Goal: Task Accomplishment & Management: Use online tool/utility

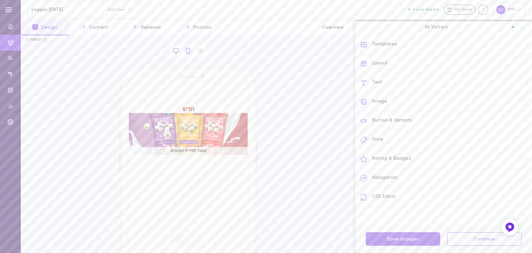
click at [174, 50] on icon at bounding box center [176, 51] width 6 height 6
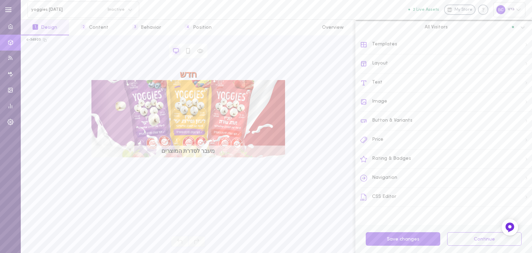
click at [387, 60] on div "Layout" at bounding box center [446, 63] width 172 height 19
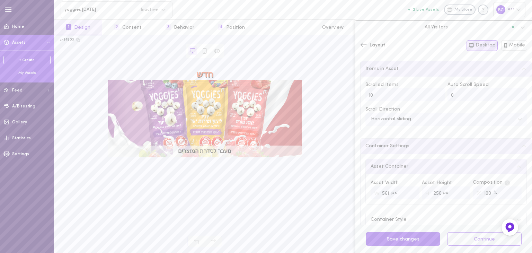
click at [15, 41] on span "Assets" at bounding box center [19, 43] width 14 height 4
click at [30, 73] on div "My Assets" at bounding box center [26, 72] width 47 height 5
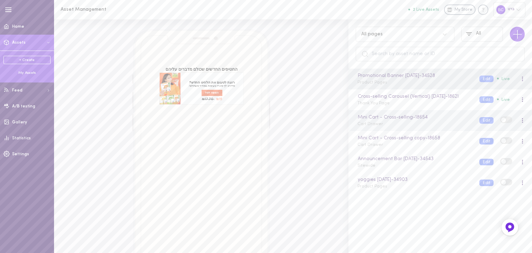
click at [390, 127] on div "Mini Cart - Cross-selling - 18654 Cart Drawer" at bounding box center [413, 121] width 122 height 14
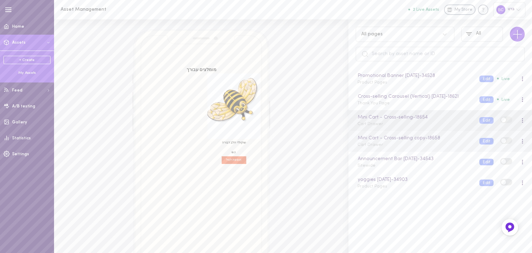
click at [386, 148] on div "Mini Cart - Cross-selling copy - 18658 Cart Drawer" at bounding box center [413, 141] width 122 height 14
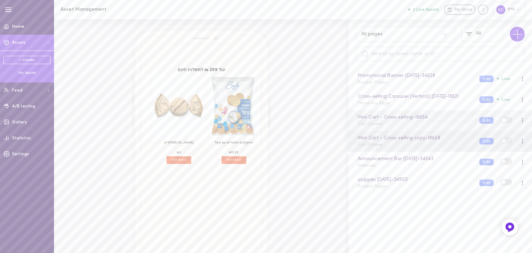
click at [380, 121] on div "Mini Cart - Cross-selling - 18654" at bounding box center [414, 118] width 116 height 8
click at [403, 127] on div "Mini Cart - Cross-selling Cart Drawer" at bounding box center [413, 121] width 122 height 14
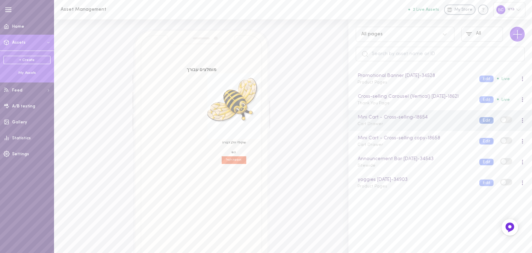
click at [484, 124] on button "Edit" at bounding box center [486, 120] width 14 height 7
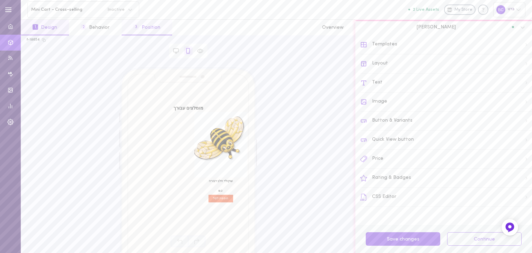
click at [143, 30] on button "3 Position" at bounding box center [147, 28] width 51 height 16
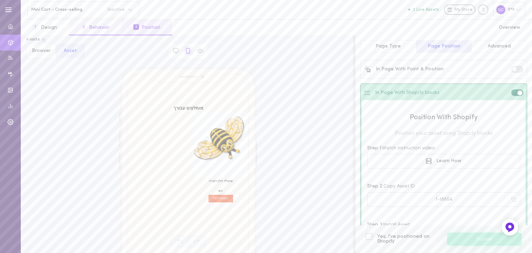
click at [106, 30] on button "2 Behavior" at bounding box center [95, 28] width 52 height 16
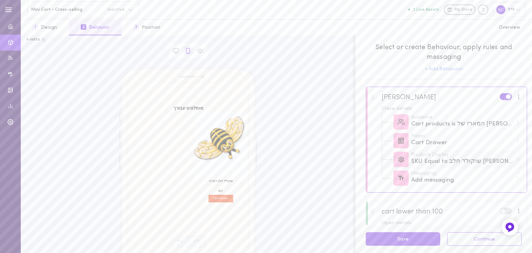
click at [509, 160] on div "Products Display SKU Equal to שוקולד חלב [PERSON_NAME] (8322435285299)" at bounding box center [452, 159] width 140 height 19
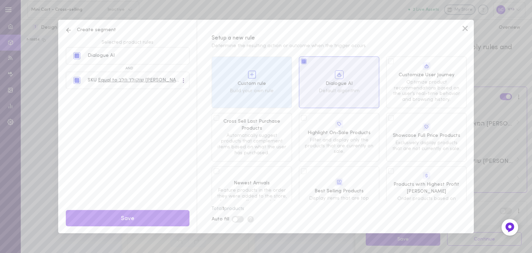
click at [67, 30] on line at bounding box center [69, 30] width 4 height 0
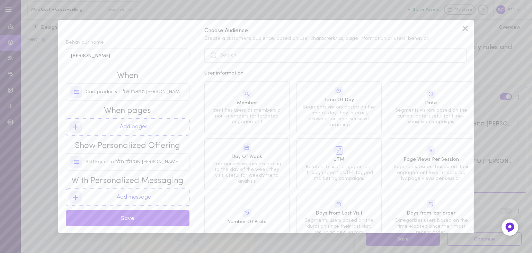
click at [465, 27] on icon at bounding box center [465, 28] width 10 height 10
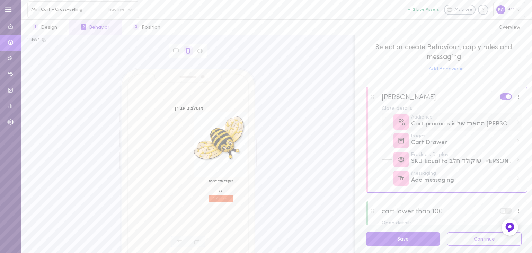
click at [437, 123] on div "Cart products is המארז של [PERSON_NAME] | מארז חגיגי לראש השנה or המארז של [PER…" at bounding box center [462, 124] width 102 height 9
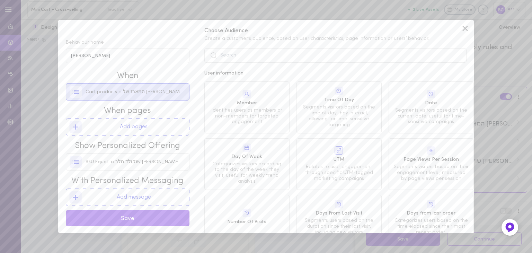
click at [110, 97] on div "Cart products is המארז של [PERSON_NAME] | מארז חגיגי לראש השנה or המארז של [PER…" at bounding box center [128, 91] width 116 height 17
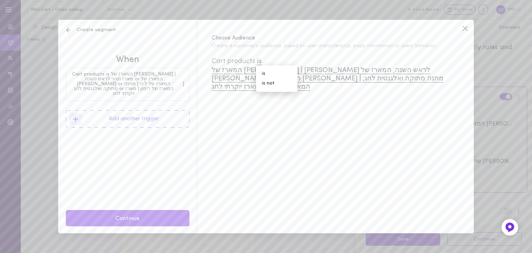
click at [70, 29] on icon at bounding box center [68, 30] width 7 height 7
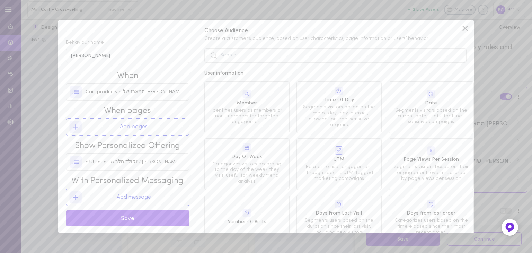
click at [468, 28] on icon at bounding box center [465, 28] width 10 height 10
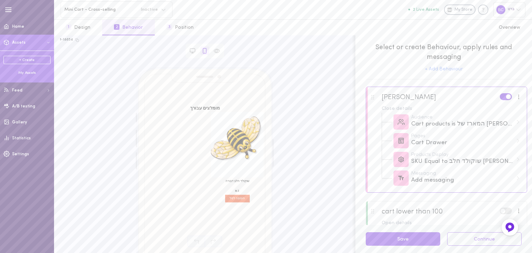
click at [20, 41] on span "Assets" at bounding box center [19, 43] width 14 height 4
click at [25, 61] on link "+ Create" at bounding box center [26, 60] width 47 height 8
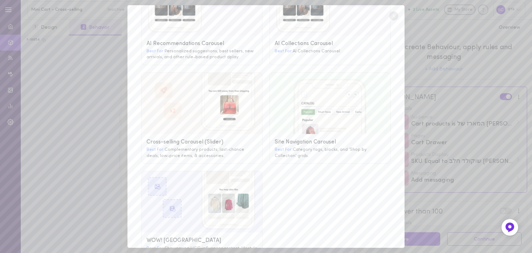
scroll to position [104, 0]
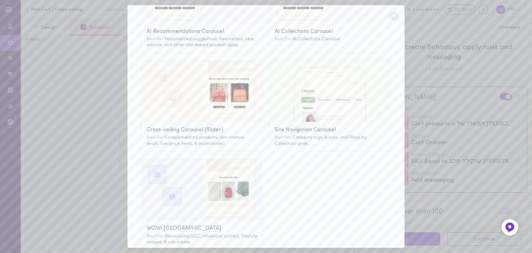
click at [181, 86] on g at bounding box center [202, 91] width 121 height 61
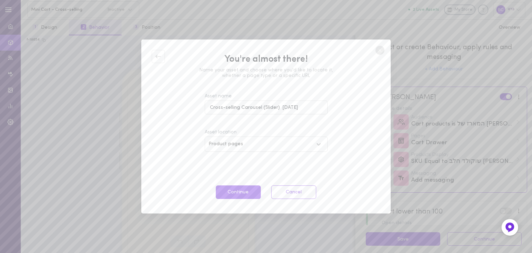
click at [317, 144] on icon at bounding box center [318, 144] width 7 height 7
click at [317, 143] on icon at bounding box center [319, 144] width 4 height 2
click at [240, 196] on button "Continue" at bounding box center [238, 192] width 45 height 14
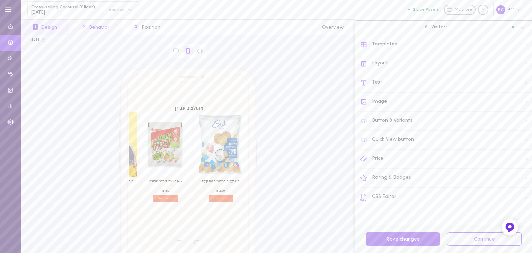
click at [95, 28] on button "2 Behavior" at bounding box center [95, 28] width 52 height 16
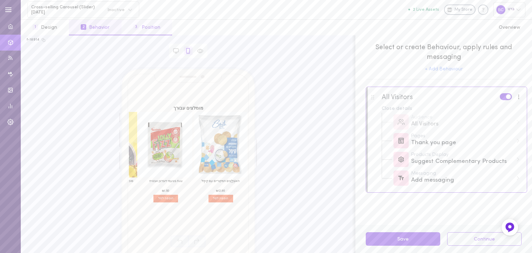
click at [151, 28] on button "3 Position" at bounding box center [147, 28] width 51 height 16
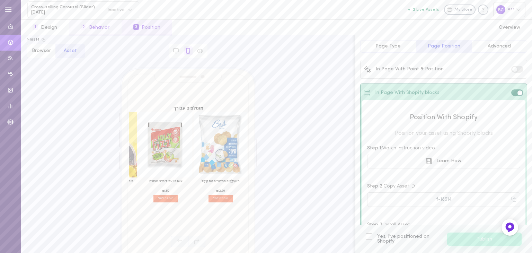
click at [99, 26] on button "2 Behavior" at bounding box center [95, 28] width 52 height 16
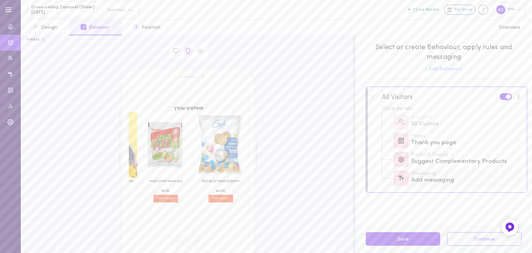
click at [517, 180] on div "Messaging Add messaging" at bounding box center [465, 178] width 109 height 14
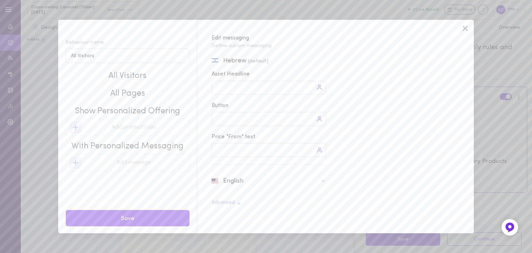
click at [464, 29] on icon at bounding box center [465, 28] width 5 height 5
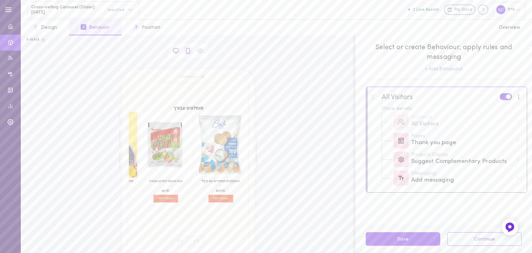
click at [176, 54] on div at bounding box center [176, 50] width 9 height 9
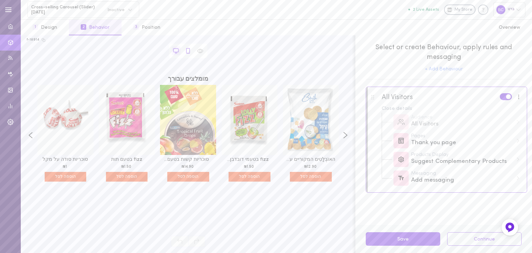
click at [191, 52] on div at bounding box center [188, 50] width 9 height 9
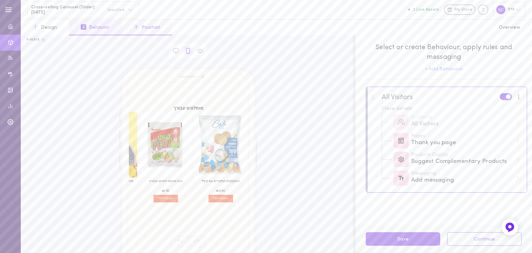
click at [145, 32] on button "3 Position" at bounding box center [147, 28] width 51 height 16
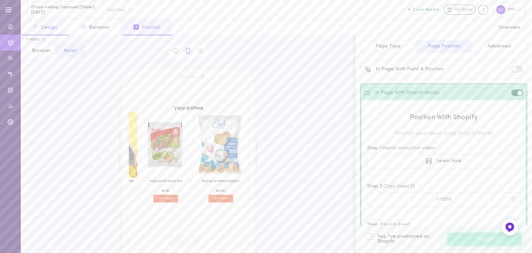
click at [48, 24] on button "1 Design" at bounding box center [45, 28] width 48 height 16
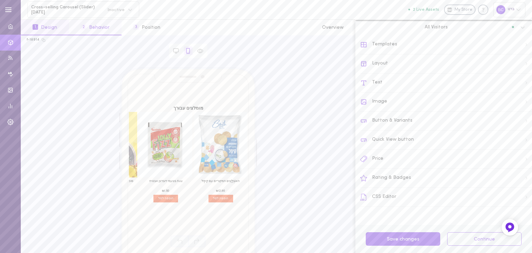
click at [101, 30] on button "2 Behavior" at bounding box center [95, 28] width 52 height 16
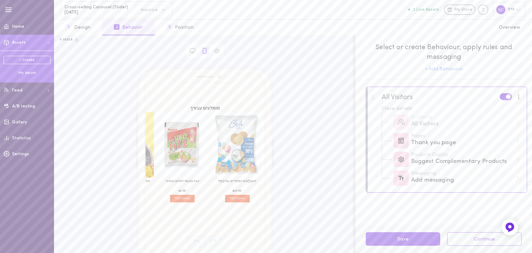
click at [26, 71] on div "My Assets" at bounding box center [26, 72] width 47 height 5
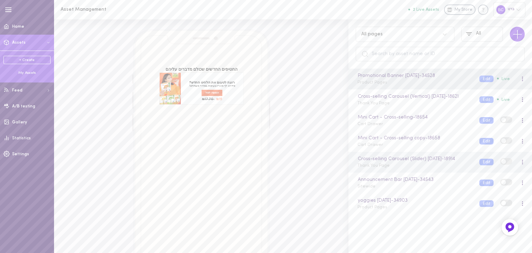
click at [522, 165] on div at bounding box center [523, 161] width 2 height 5
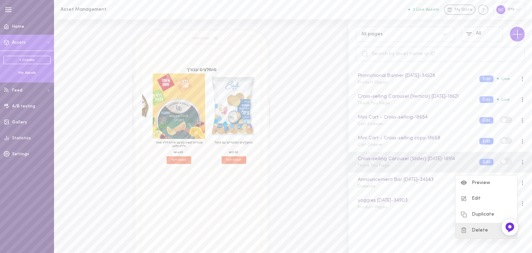
click at [485, 233] on div "Delete" at bounding box center [486, 231] width 62 height 16
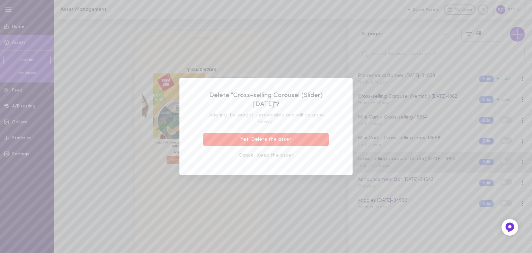
click at [255, 140] on button "Yes, Delete the asset" at bounding box center [265, 140] width 125 height 14
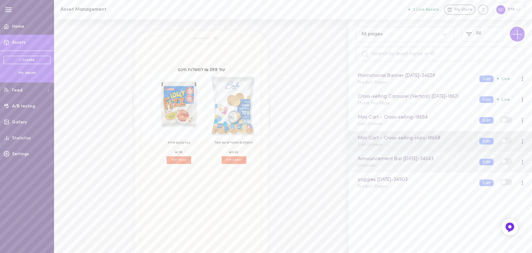
click at [384, 169] on div "Announcement Bar [DATE] - 34543 Sitewide" at bounding box center [413, 162] width 122 height 14
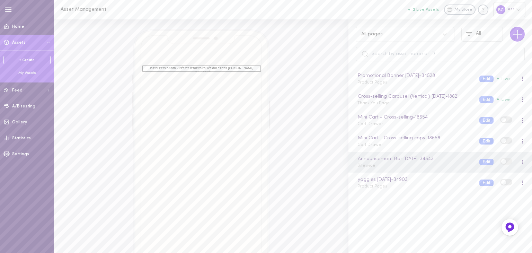
drag, startPoint x: 144, startPoint y: 68, endPoint x: 272, endPoint y: 65, distance: 127.5
click at [272, 65] on div "משלוחים חינם מעל 299 ש"ח [PERSON_NAME] במהלך החג לא יהיו משלוחים ניתן לבצע הזמנ…" at bounding box center [201, 149] width 275 height 241
drag, startPoint x: 147, startPoint y: 69, endPoint x: 406, endPoint y: 36, distance: 260.9
click at [402, 36] on div "Browser Asset משלוחים חינם מעל 299 ש"ח [PERSON_NAME] במהלך החג לא יהיו משלוחים …" at bounding box center [293, 135] width 478 height 233
drag, startPoint x: 184, startPoint y: 71, endPoint x: 156, endPoint y: 76, distance: 28.5
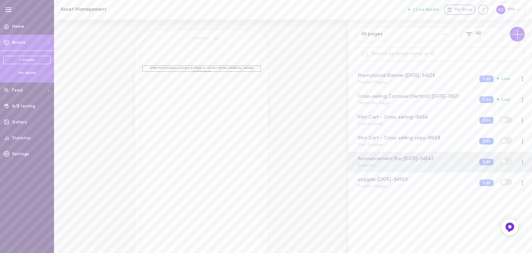
click at [156, 76] on div "משלוחים חינם מעל 299 ש"ח [PERSON_NAME] במהלך החג לא יהיו משלוחים ניתן לבצע הזמנ…" at bounding box center [201, 149] width 138 height 241
drag, startPoint x: 147, startPoint y: 69, endPoint x: 435, endPoint y: 59, distance: 288.7
click at [435, 59] on div "Browser Asset משלוחים חינם מעל 299 ש"ח [PERSON_NAME] במהלך החג לא יהיו משלוחים …" at bounding box center [293, 135] width 478 height 233
click at [522, 161] on span at bounding box center [522, 160] width 1 height 1
click at [479, 165] on button "Edit" at bounding box center [486, 162] width 14 height 7
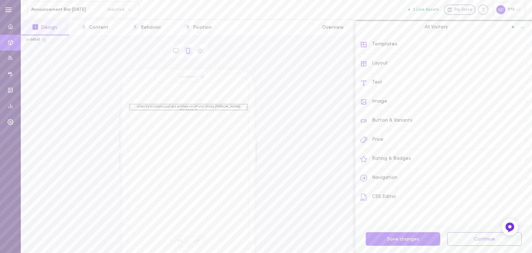
click at [130, 108] on icon "חץ שמאלה" at bounding box center [131, 107] width 2 height 2
click at [519, 61] on div "Layout" at bounding box center [446, 63] width 172 height 19
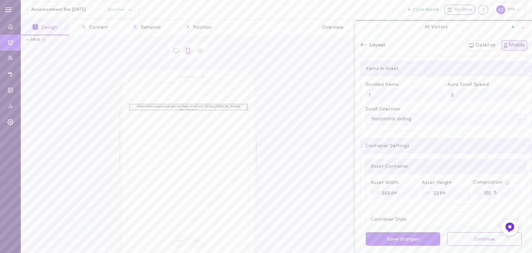
drag, startPoint x: 381, startPoint y: 95, endPoint x: 348, endPoint y: 95, distance: 33.3
click at [348, 95] on div "c-34543 Browser Asset משלוחים חינם מעל 299 ש"ח [PERSON_NAME] במהלך החג לא יהיו …" at bounding box center [276, 144] width 511 height 218
type input "2"
click at [440, 132] on div "Items in Asset Scrolled Items 2 Auto Scroll Speed 0 Scroll Direction Horizontal…" at bounding box center [446, 177] width 172 height 233
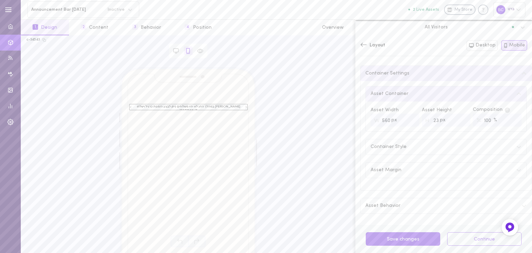
scroll to position [73, 0]
click at [515, 146] on div "Container Style" at bounding box center [446, 146] width 161 height 15
click at [516, 172] on icon at bounding box center [519, 170] width 6 height 6
click at [516, 171] on icon at bounding box center [519, 170] width 6 height 6
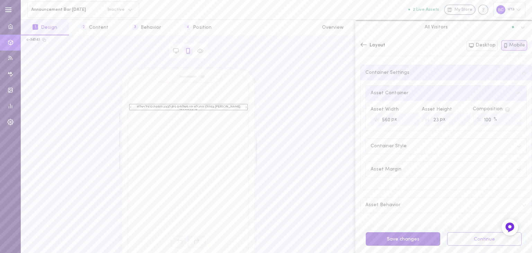
click at [423, 239] on button "Save changes" at bounding box center [403, 239] width 74 height 14
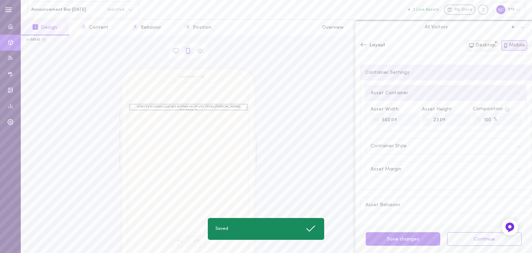
click at [478, 46] on button "Desktop" at bounding box center [482, 45] width 31 height 11
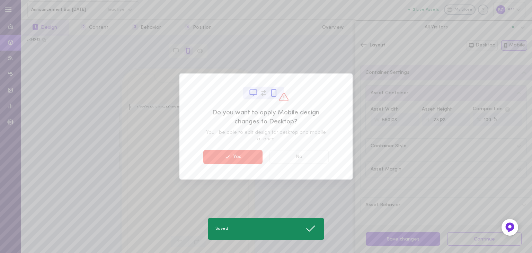
click at [242, 156] on button "Yes" at bounding box center [232, 157] width 59 height 14
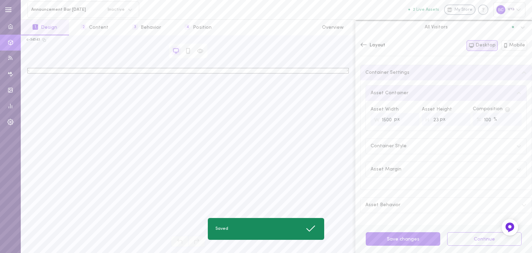
type input "1500"
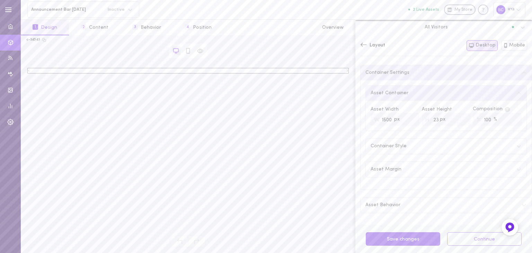
click at [28, 71] on icon "חץ שמאלה" at bounding box center [29, 71] width 2 height 2
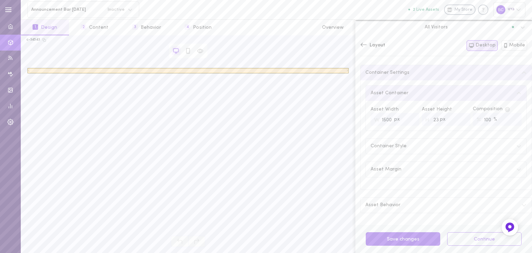
click at [347, 72] on div at bounding box center [188, 70] width 321 height 5
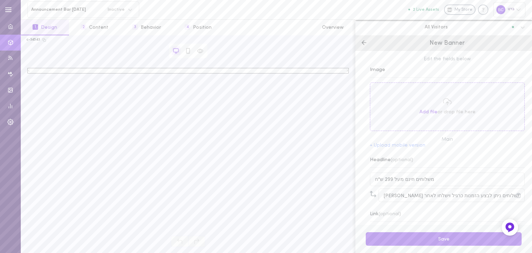
click at [347, 72] on div at bounding box center [188, 70] width 321 height 5
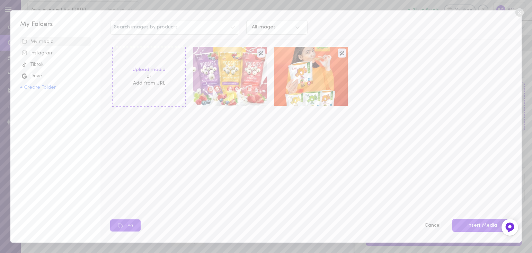
click at [521, 11] on icon at bounding box center [519, 12] width 8 height 8
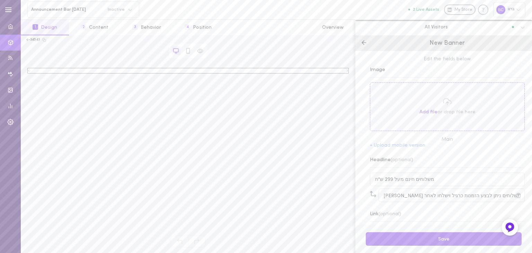
click at [362, 42] on polyline at bounding box center [363, 43] width 2 height 4
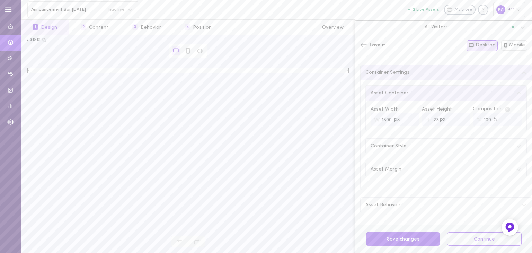
click at [368, 46] on div "Layout" at bounding box center [372, 45] width 25 height 7
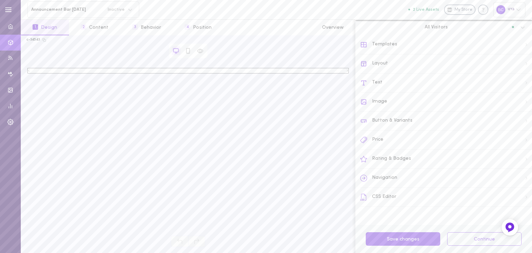
click at [405, 82] on div "Text" at bounding box center [446, 82] width 172 height 19
click at [402, 97] on div "Item Title" at bounding box center [446, 94] width 171 height 15
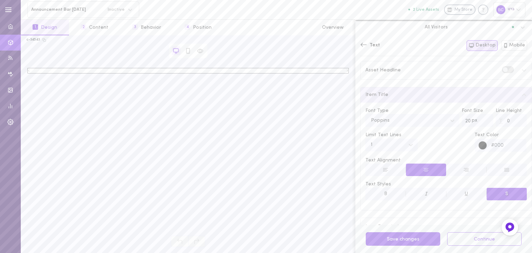
click at [521, 69] on icon at bounding box center [524, 71] width 6 height 6
click at [521, 71] on icon at bounding box center [524, 71] width 6 height 6
click at [406, 76] on div "Asset Headline" at bounding box center [446, 70] width 171 height 18
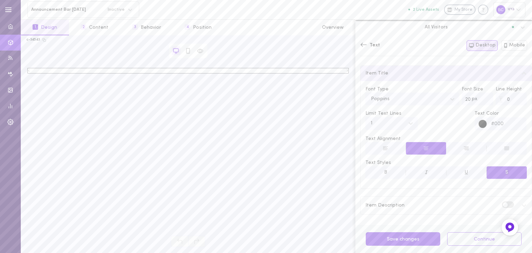
click at [521, 204] on icon at bounding box center [524, 206] width 6 height 6
click at [415, 197] on div "Item Description" at bounding box center [446, 205] width 171 height 18
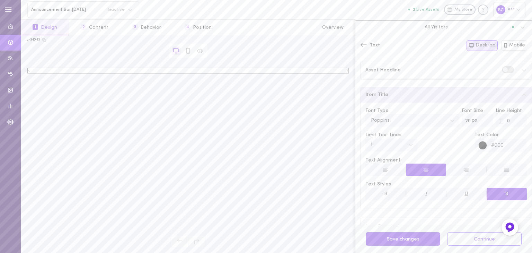
click at [360, 45] on div "Text Both Desktop Mobile" at bounding box center [443, 48] width 177 height 26
click at [362, 45] on icon at bounding box center [364, 45] width 6 height 4
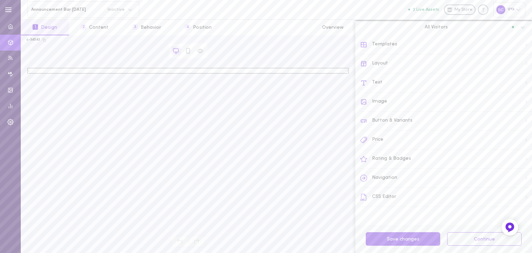
click at [371, 83] on div "Text" at bounding box center [446, 82] width 172 height 19
click at [367, 45] on div "Text" at bounding box center [370, 45] width 20 height 7
click at [383, 65] on div "Layout" at bounding box center [446, 63] width 172 height 19
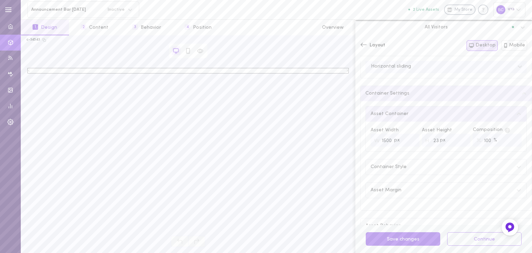
scroll to position [73, 0]
click at [522, 204] on icon at bounding box center [524, 205] width 4 height 2
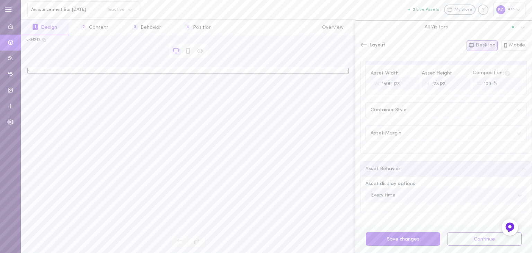
scroll to position [0, 0]
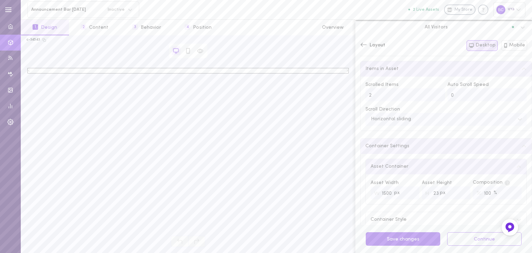
click at [361, 43] on icon at bounding box center [363, 44] width 7 height 7
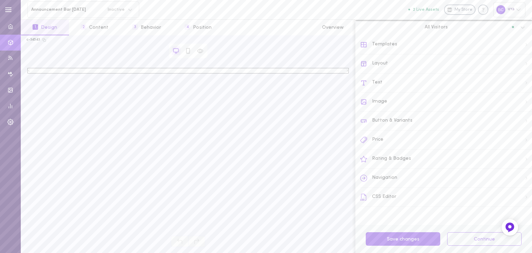
click at [403, 82] on div "Text" at bounding box center [446, 82] width 172 height 19
click at [504, 70] on label at bounding box center [508, 69] width 12 height 7
click at [0, 0] on input "checkbox" at bounding box center [0, 0] width 0 height 0
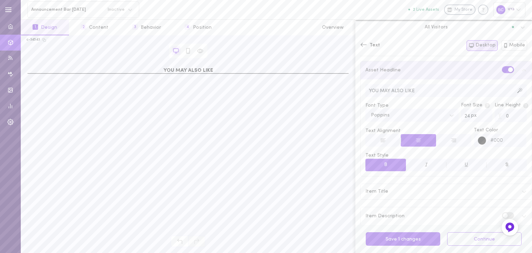
click at [502, 70] on label at bounding box center [508, 69] width 12 height 7
click at [0, 0] on input "checkbox" at bounding box center [0, 0] width 0 height 0
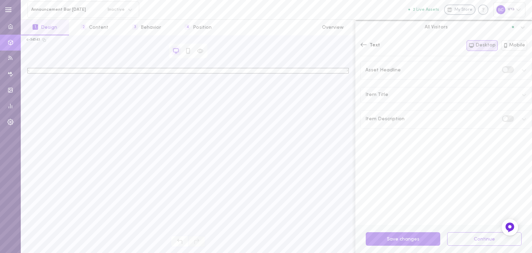
click at [505, 117] on label at bounding box center [508, 118] width 12 height 7
click at [0, 0] on input "checkbox" at bounding box center [0, 0] width 0 height 0
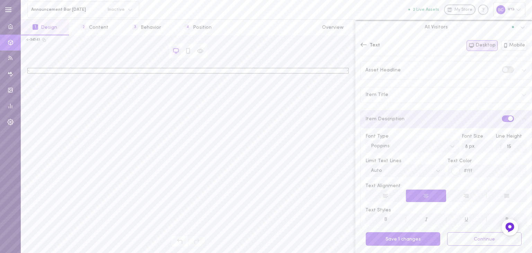
click at [521, 92] on icon at bounding box center [524, 95] width 6 height 6
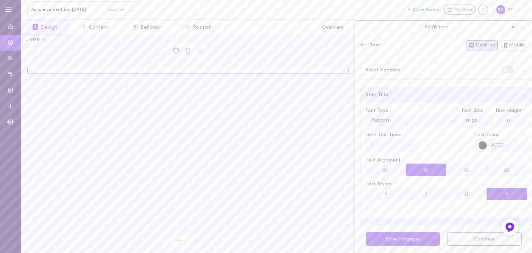
click at [362, 47] on icon at bounding box center [363, 44] width 7 height 7
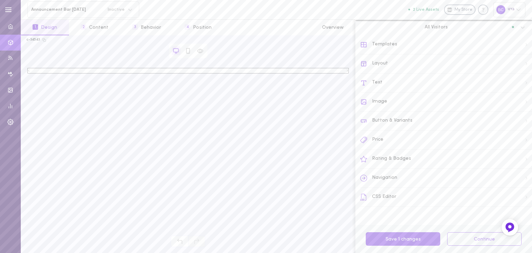
click at [362, 47] on icon at bounding box center [364, 44] width 6 height 5
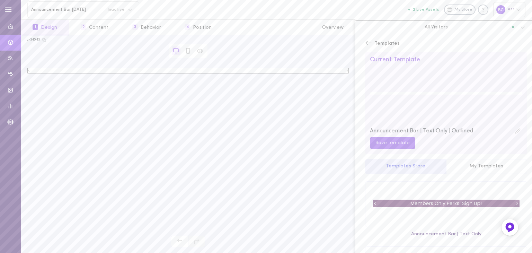
click at [370, 45] on icon at bounding box center [368, 42] width 7 height 7
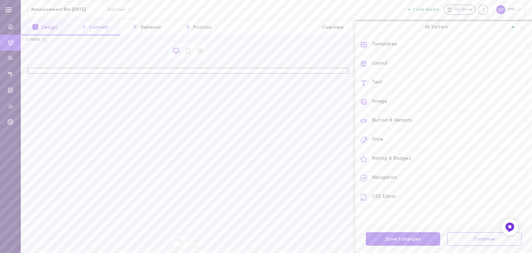
click at [95, 24] on button "2 Content" at bounding box center [94, 28] width 51 height 16
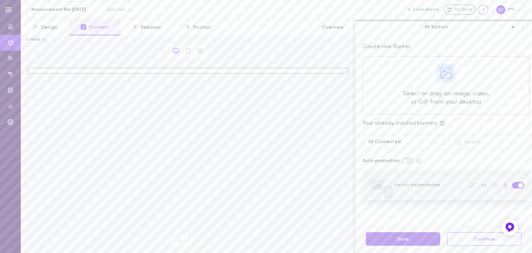
click at [386, 191] on icon at bounding box center [389, 193] width 6 height 6
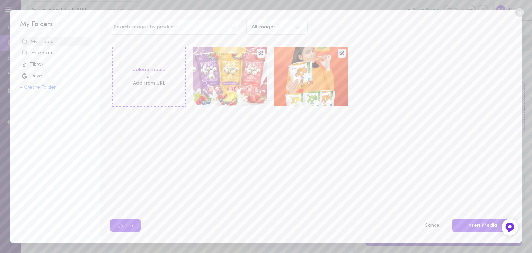
click at [516, 13] on icon at bounding box center [519, 12] width 8 height 8
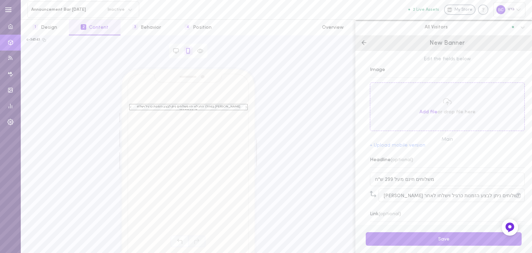
scroll to position [28, 0]
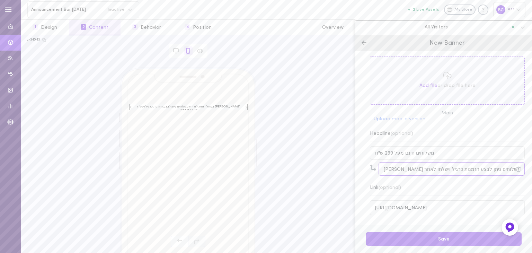
click at [392, 168] on input "[PERSON_NAME] במהלך החג לא יהיו משלוחים ניתן לבצע הזמנות כרגיל וישלחו לאחר [DAT…" at bounding box center [452, 169] width 146 height 14
click at [361, 39] on icon at bounding box center [364, 42] width 7 height 7
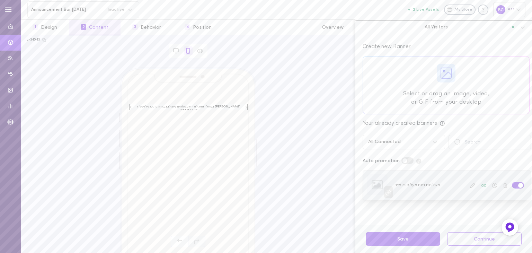
drag, startPoint x: 454, startPoint y: 189, endPoint x: 477, endPoint y: 184, distance: 23.4
click at [481, 184] on icon at bounding box center [483, 185] width 5 height 5
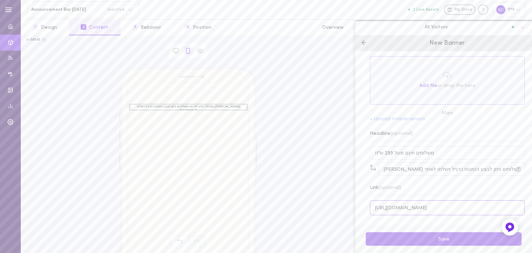
drag, startPoint x: 384, startPoint y: 206, endPoint x: 351, endPoint y: 208, distance: 33.0
click at [351, 209] on div "c-34543 Browser Asset משלוחים חינם מעל 299 ש"ח [PERSON_NAME] במהלך החג לא יהיו …" at bounding box center [276, 144] width 511 height 218
click at [457, 225] on div "Save" at bounding box center [443, 239] width 177 height 28
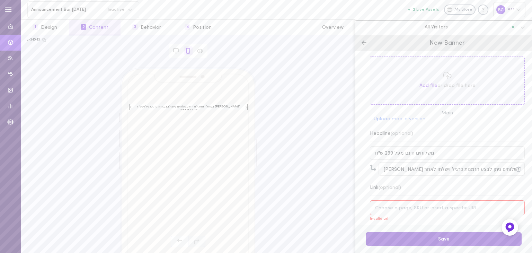
click at [453, 239] on button "Save" at bounding box center [444, 239] width 156 height 14
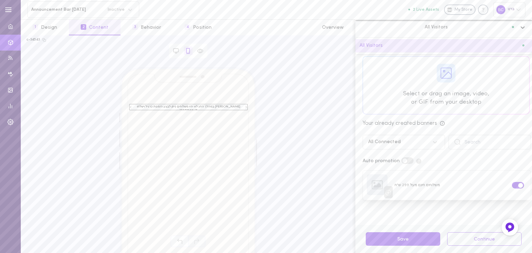
click at [522, 28] on icon at bounding box center [523, 27] width 4 height 2
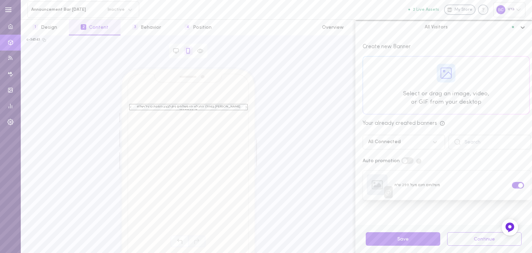
click at [522, 28] on icon at bounding box center [523, 27] width 4 height 2
click at [470, 186] on icon at bounding box center [473, 186] width 6 height 6
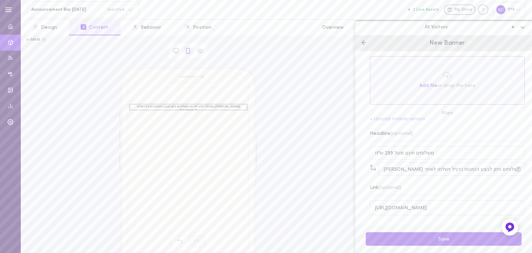
scroll to position [0, 0]
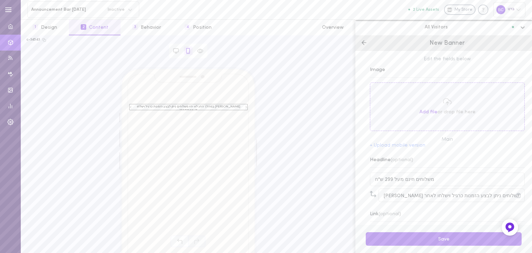
click at [458, 58] on span "Edit the fields below" at bounding box center [447, 59] width 155 height 7
click at [445, 41] on span "New Banner" at bounding box center [446, 43] width 35 height 6
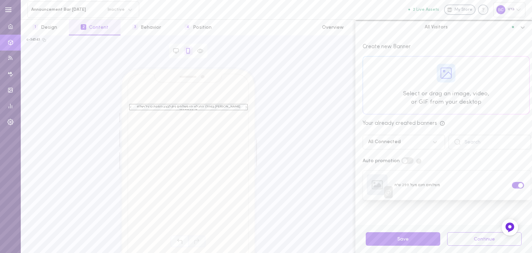
click at [521, 25] on icon at bounding box center [522, 27] width 7 height 7
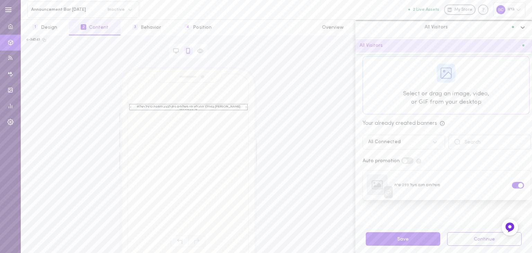
click at [521, 25] on icon at bounding box center [522, 27] width 7 height 7
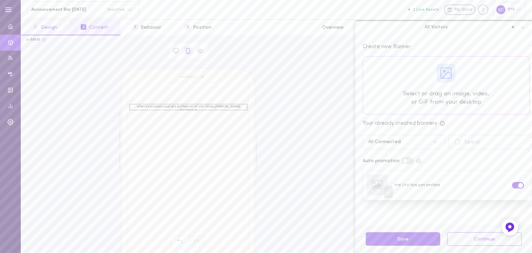
click at [56, 27] on button "1 Design" at bounding box center [45, 28] width 48 height 16
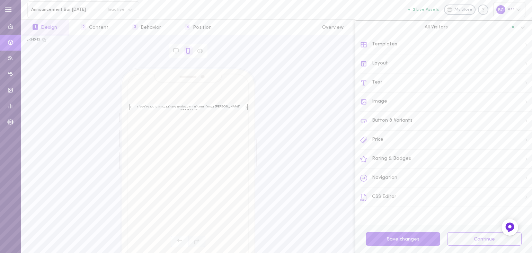
click at [416, 45] on div "Templates" at bounding box center [446, 44] width 172 height 19
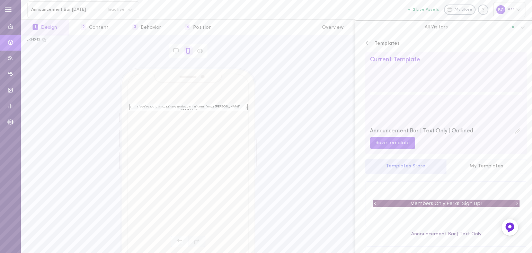
click at [515, 130] on icon at bounding box center [518, 131] width 6 height 6
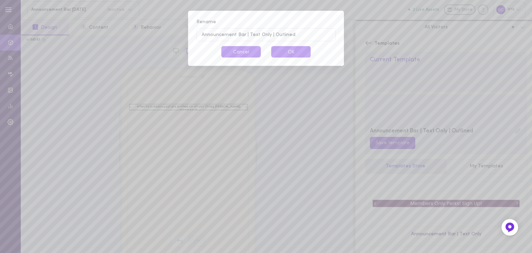
click at [238, 53] on button "Cancel" at bounding box center [240, 51] width 39 height 11
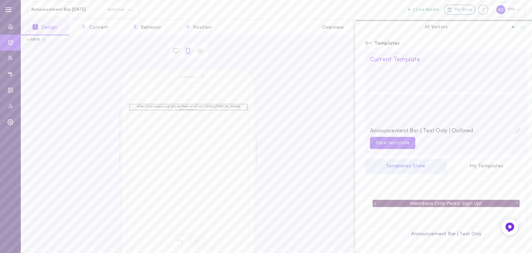
click at [368, 39] on icon at bounding box center [368, 42] width 7 height 7
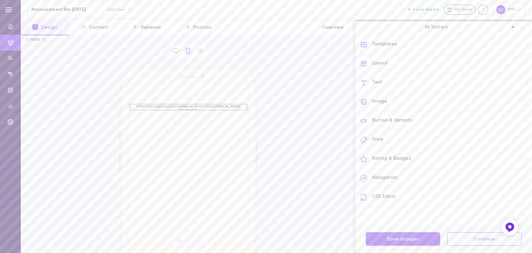
click at [396, 81] on div "Text" at bounding box center [446, 82] width 172 height 19
click at [503, 68] on label at bounding box center [508, 69] width 12 height 7
click at [0, 0] on input "checkbox" at bounding box center [0, 0] width 0 height 0
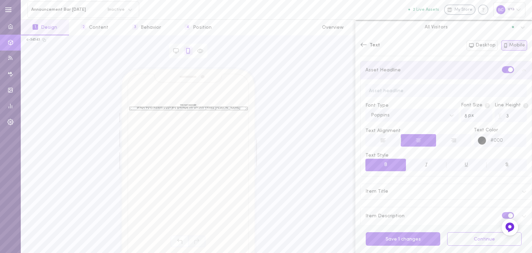
click at [502, 68] on label at bounding box center [508, 69] width 12 height 7
click at [0, 0] on input "checkbox" at bounding box center [0, 0] width 0 height 0
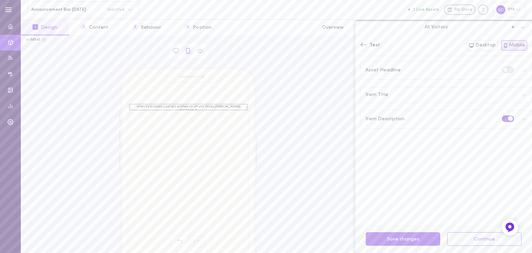
click at [131, 108] on icon "חץ שמאלה" at bounding box center [131, 107] width 2 height 2
click at [246, 107] on icon "חץ ימינה" at bounding box center [246, 107] width 2 height 2
click at [246, 107] on icon "חץ ימינה" at bounding box center [245, 107] width 1 height 2
click at [98, 27] on button "2 Content" at bounding box center [94, 28] width 51 height 16
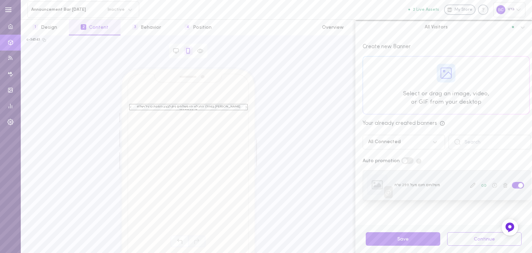
click at [470, 186] on icon at bounding box center [473, 186] width 6 height 6
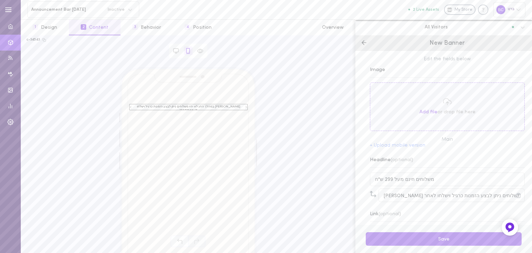
scroll to position [28, 0]
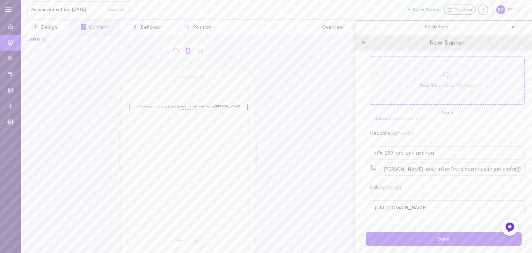
click at [373, 167] on icon at bounding box center [373, 168] width 6 height 6
click at [373, 168] on icon at bounding box center [373, 168] width 6 height 6
click at [372, 166] on icon at bounding box center [373, 168] width 6 height 6
click at [372, 165] on icon at bounding box center [373, 168] width 6 height 6
drag, startPoint x: 372, startPoint y: 165, endPoint x: 375, endPoint y: 167, distance: 4.0
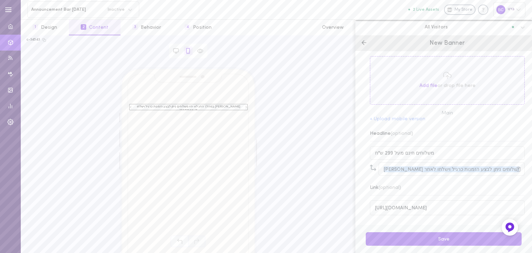
click at [373, 165] on icon at bounding box center [373, 168] width 6 height 6
click at [375, 170] on icon at bounding box center [373, 168] width 6 height 6
click at [435, 176] on div "Edit the fields below Image Add file or drop file here Main + Upload mobile ver…" at bounding box center [443, 138] width 177 height 174
click at [428, 182] on div "Link (optional)" at bounding box center [447, 187] width 155 height 15
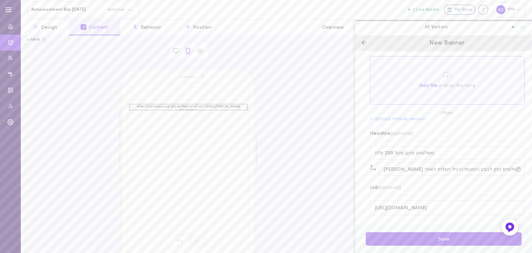
click at [428, 183] on div "Link (optional)" at bounding box center [447, 187] width 155 height 15
